Goal: Find specific page/section: Find specific page/section

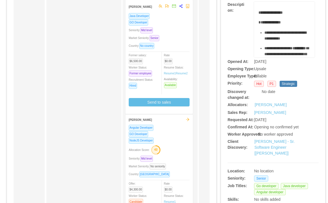
scroll to position [70, 0]
click at [271, 155] on link "McGraw-Hill - Sr. Software Engineer [Sai Yeluri]" at bounding box center [274, 147] width 40 height 16
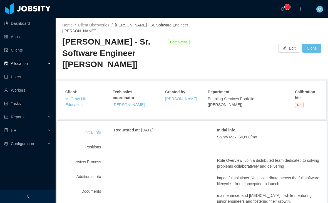
click at [89, 161] on div "Interview Process" at bounding box center [86, 161] width 44 height 10
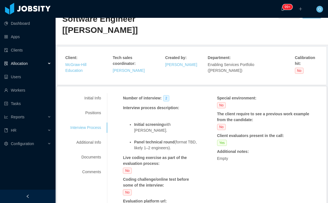
scroll to position [35, 0]
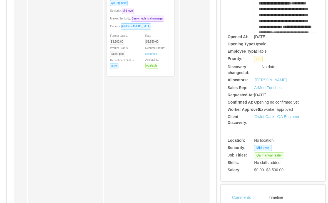
scroll to position [82, 0]
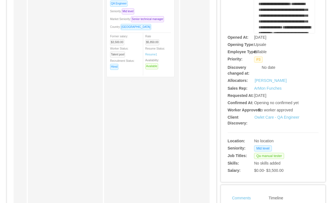
click at [261, 119] on link "Owlet Care - QA Engineer" at bounding box center [276, 117] width 45 height 4
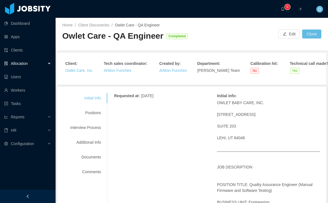
click at [91, 118] on div "Positions" at bounding box center [86, 113] width 44 height 10
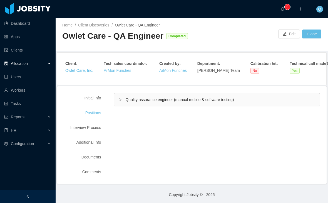
click at [118, 106] on div "Quality assurance engineer (manual mobile & software testing)" at bounding box center [216, 99] width 205 height 13
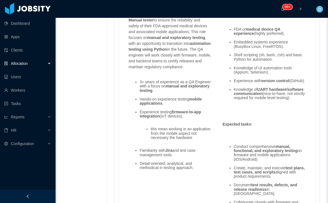
scroll to position [509, 0]
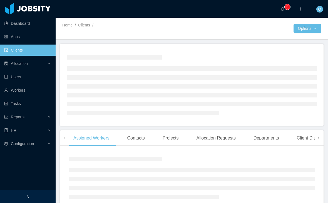
click at [16, 90] on link "Workers" at bounding box center [27, 89] width 47 height 11
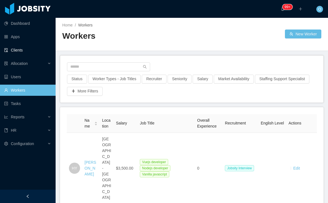
click at [19, 51] on link "Clients" at bounding box center [27, 49] width 47 height 11
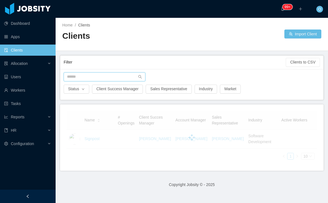
click at [83, 76] on input "text" at bounding box center [105, 76] width 82 height 9
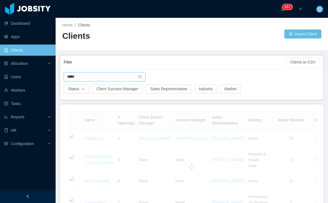
type input "******"
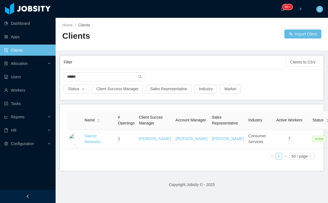
click at [93, 144] on link "Glance Networks" at bounding box center [92, 138] width 16 height 10
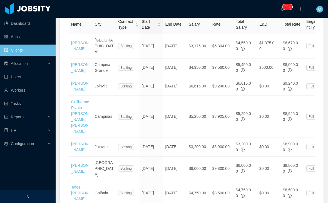
scroll to position [236, 0]
